Goal: Check status: Check status

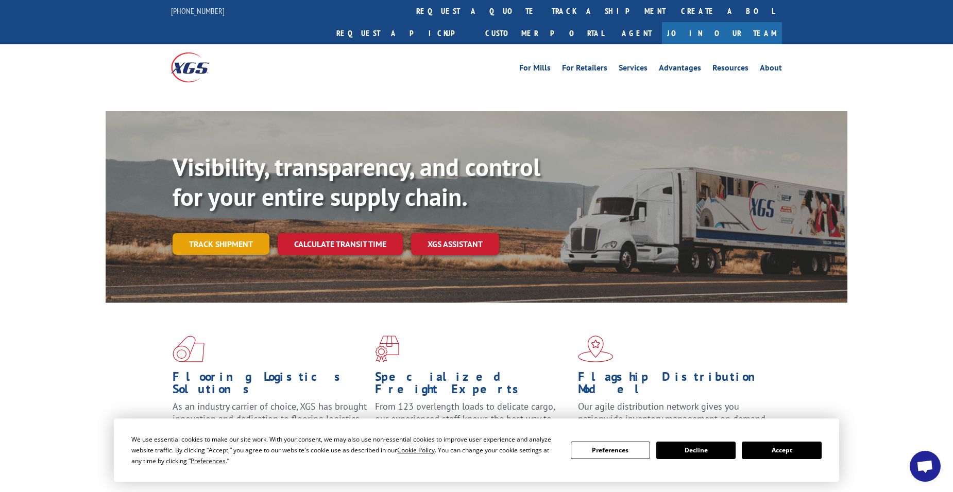
click at [218, 233] on link "Track shipment" at bounding box center [221, 244] width 97 height 22
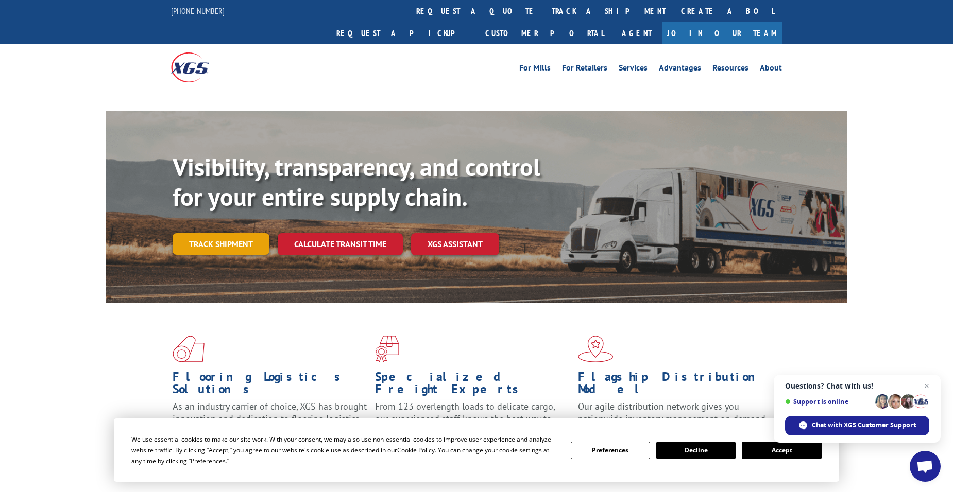
click at [237, 233] on link "Track shipment" at bounding box center [221, 244] width 97 height 22
click at [220, 233] on link "Track shipment" at bounding box center [221, 244] width 97 height 22
click at [780, 451] on button "Accept" at bounding box center [781, 451] width 79 height 18
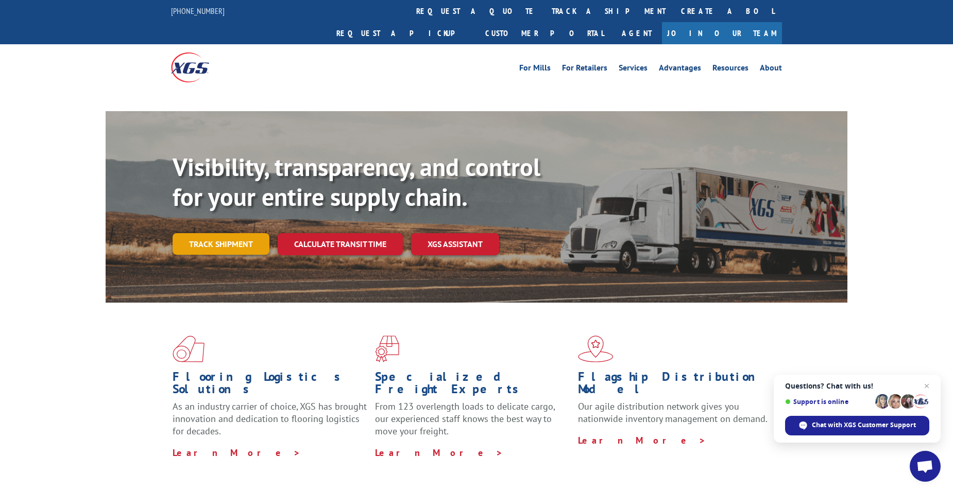
drag, startPoint x: 223, startPoint y: 219, endPoint x: 269, endPoint y: 219, distance: 46.4
click at [223, 233] on link "Track shipment" at bounding box center [221, 244] width 97 height 22
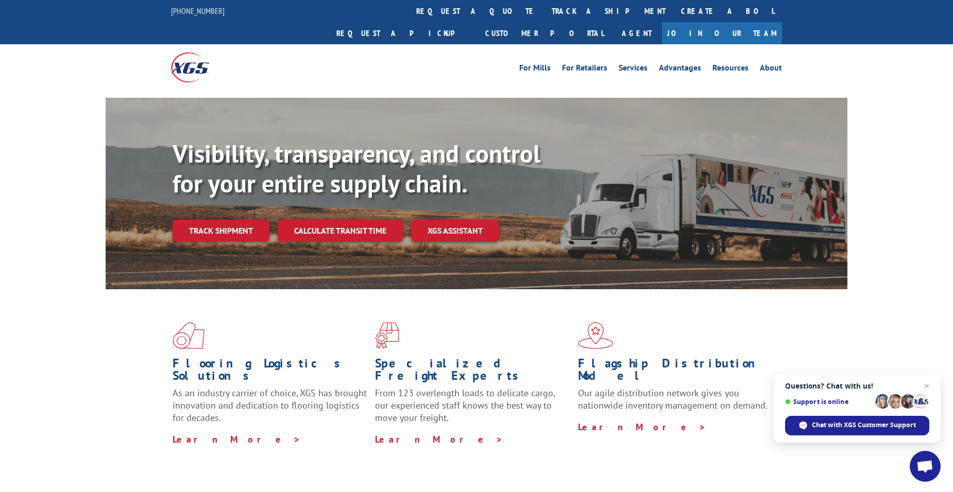
click at [226, 220] on link "Track shipment" at bounding box center [221, 231] width 97 height 22
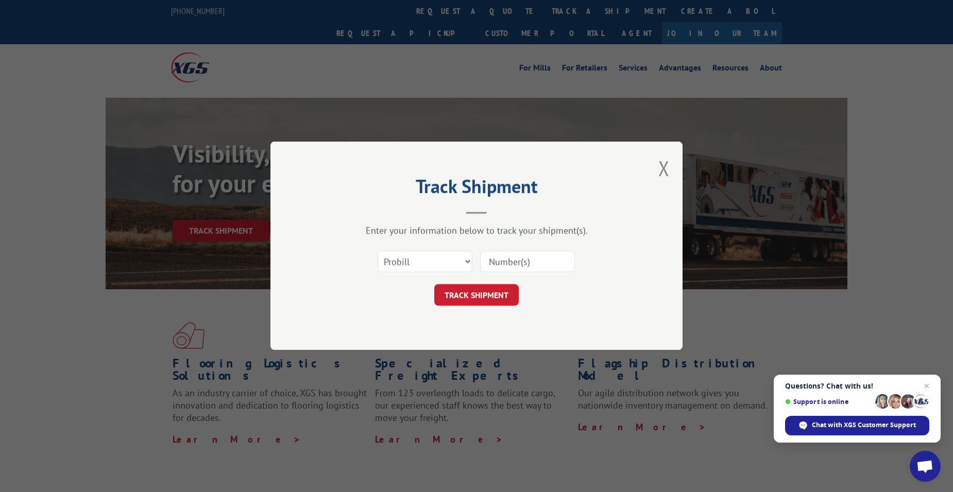
paste input "0118273665"
type input "0118273665"
click at [456, 297] on button "TRACK SHIPMENT" at bounding box center [476, 296] width 84 height 22
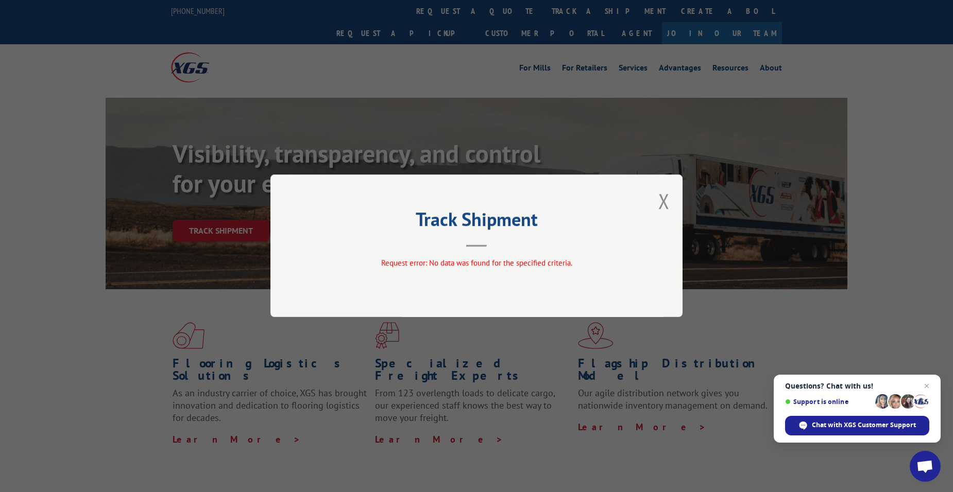
drag, startPoint x: 660, startPoint y: 193, endPoint x: 667, endPoint y: 206, distance: 14.1
click at [665, 197] on button "Close modal" at bounding box center [663, 201] width 11 height 27
